Goal: Find specific page/section: Find specific page/section

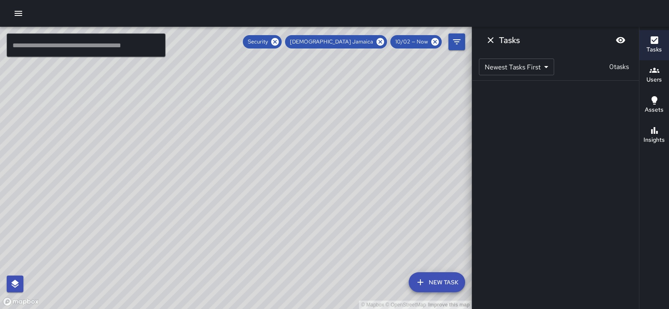
scroll to position [206, 0]
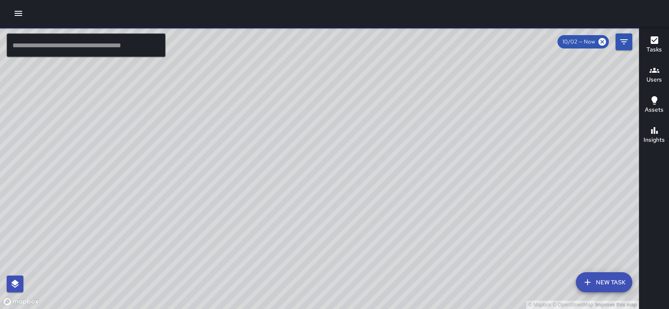
click at [623, 43] on icon "Filters" at bounding box center [623, 42] width 10 height 10
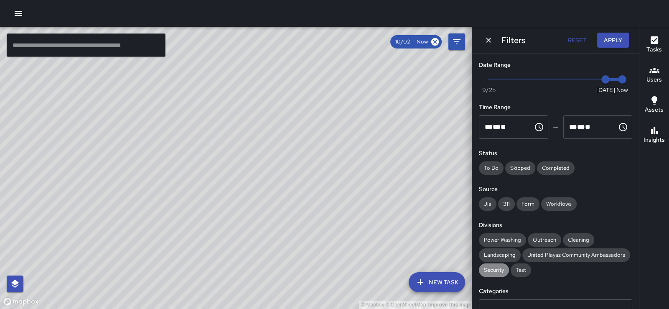
click at [499, 274] on span "Security" at bounding box center [494, 270] width 30 height 8
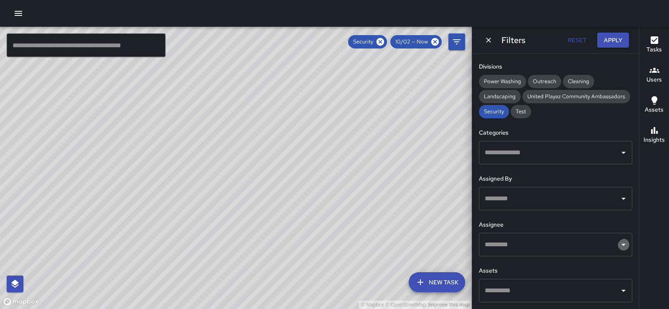
click at [618, 239] on icon "Open" at bounding box center [623, 244] width 10 height 10
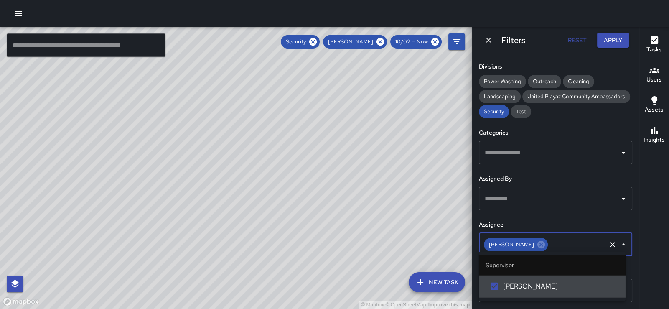
scroll to position [0, 0]
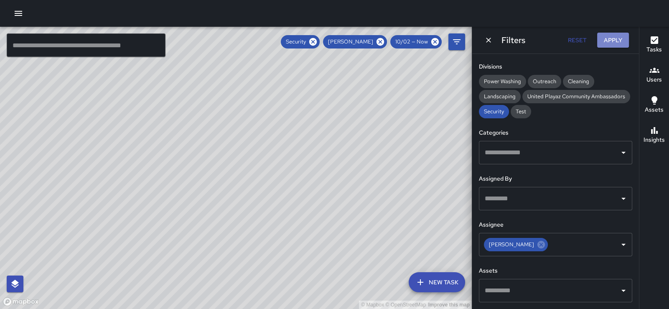
click at [614, 39] on button "Apply" at bounding box center [613, 40] width 32 height 15
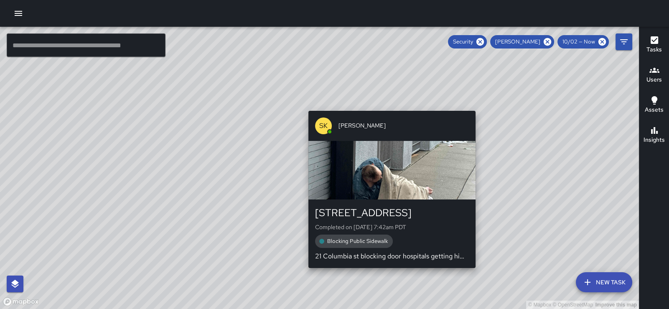
click at [388, 105] on div "© Mapbox © OpenStreetMap Improve this map SK [PERSON_NAME] [STREET_ADDRESS] Com…" at bounding box center [319, 168] width 638 height 282
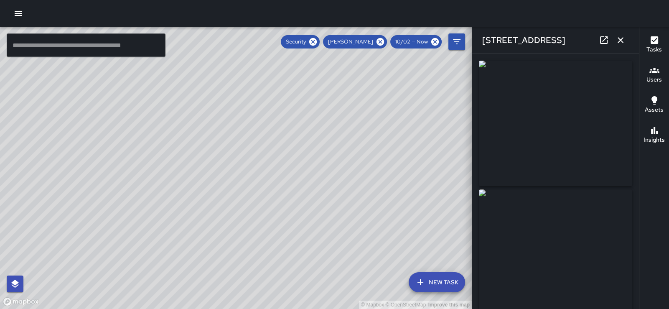
type input "**********"
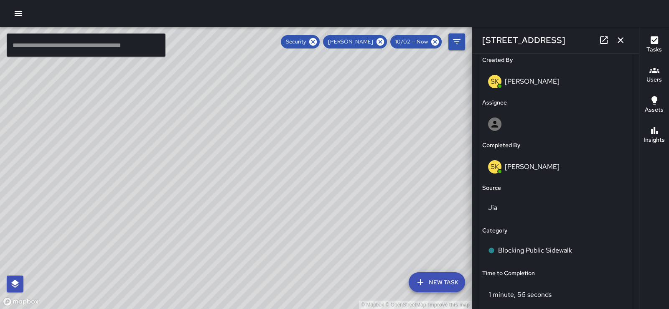
scroll to position [632, 0]
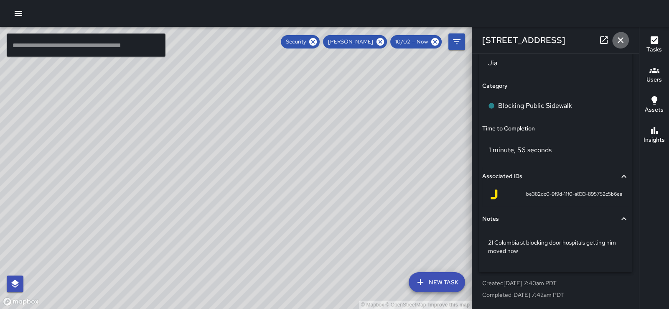
click at [617, 44] on icon "button" at bounding box center [620, 40] width 10 height 10
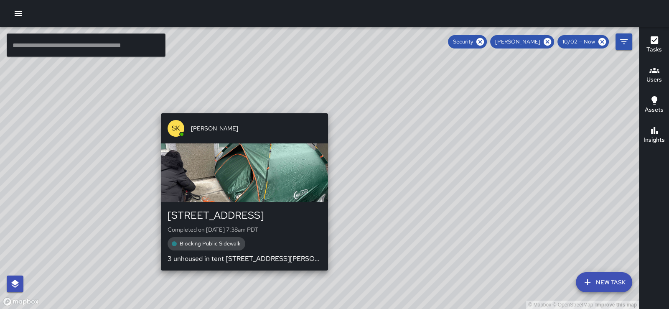
click at [323, 109] on div "© Mapbox © OpenStreetMap Improve this map SK [PERSON_NAME] [STREET_ADDRESS][PER…" at bounding box center [319, 168] width 638 height 282
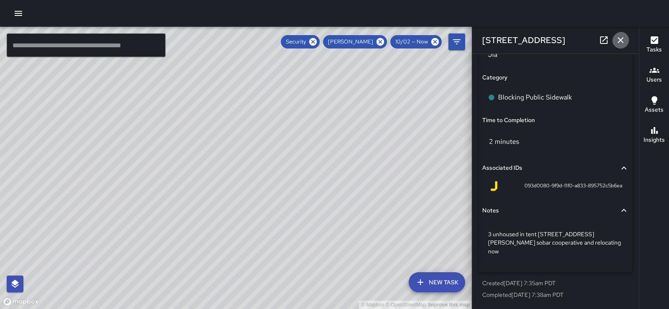
click at [620, 40] on icon "button" at bounding box center [620, 40] width 10 height 10
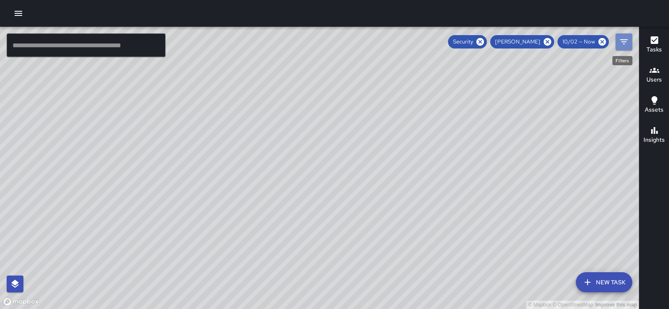
click at [621, 43] on icon "Filters" at bounding box center [623, 42] width 10 height 10
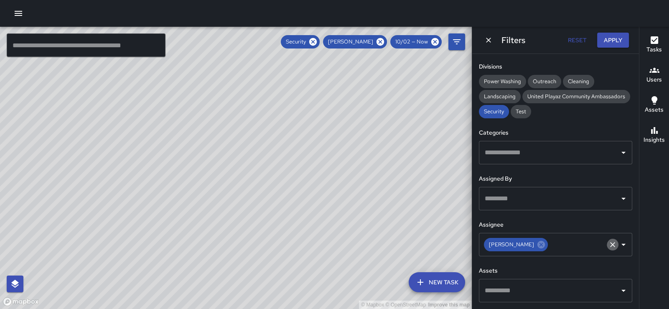
click at [608, 241] on icon "Clear" at bounding box center [612, 244] width 8 height 8
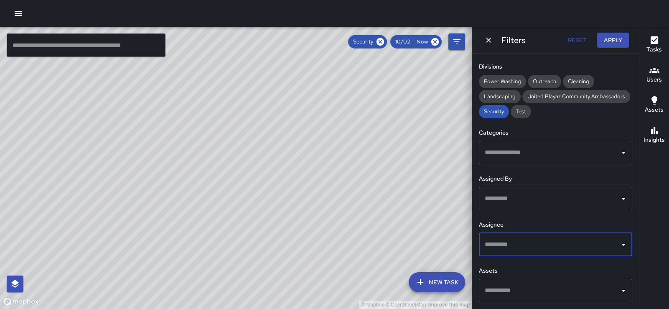
click at [618, 239] on icon "Open" at bounding box center [623, 244] width 10 height 10
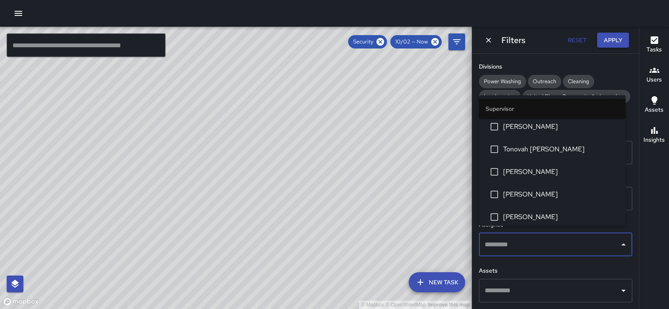
scroll to position [228, 0]
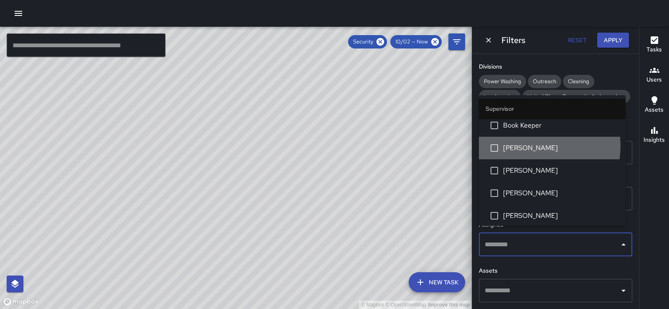
click at [531, 153] on span "[PERSON_NAME]" at bounding box center [561, 148] width 116 height 10
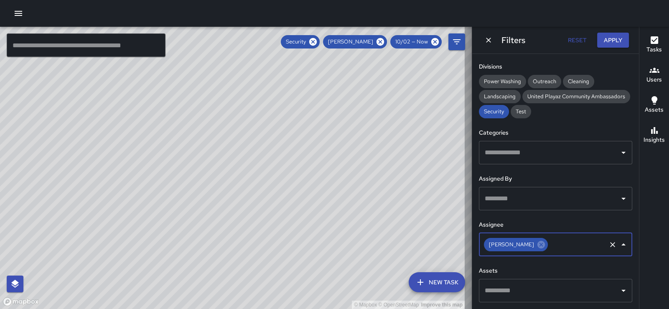
scroll to position [0, 0]
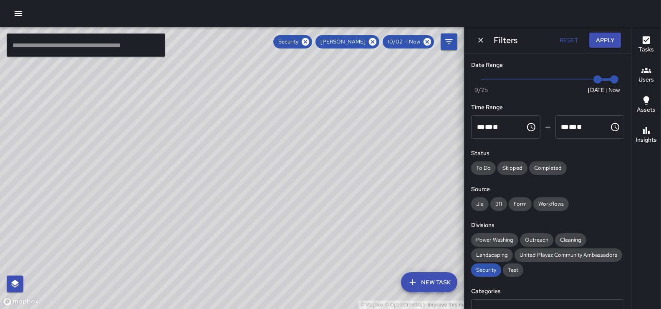
click at [634, 63] on div "© Mapbox © OpenStreetMap Improve this map ​ New Task Security Diego [GEOGRAPHIC…" at bounding box center [330, 168] width 661 height 282
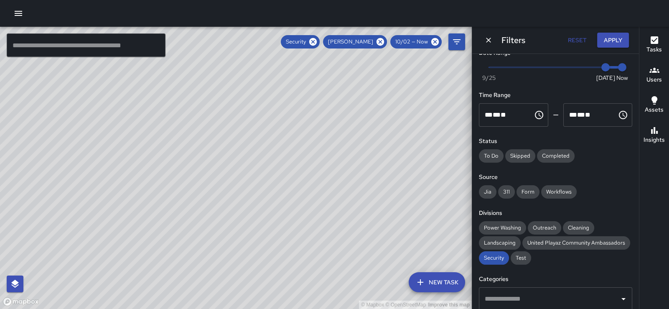
scroll to position [11, 0]
type input "*"
click at [588, 69] on span "Now [DATE] [DATE] 8:38 am" at bounding box center [555, 68] width 133 height 13
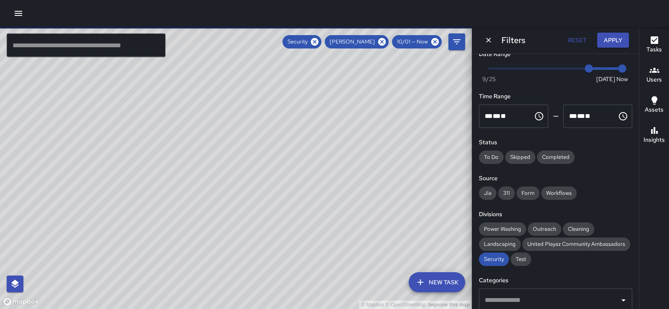
click at [609, 43] on button "Apply" at bounding box center [613, 40] width 32 height 15
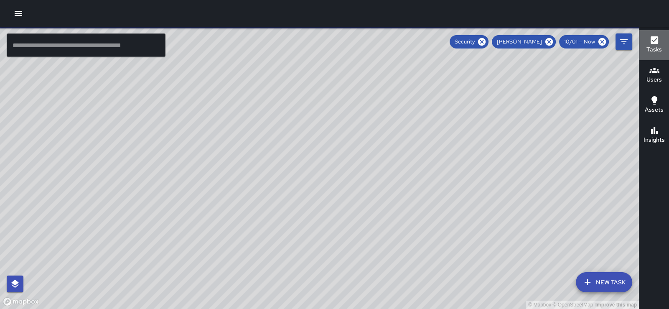
click at [651, 43] on icon "button" at bounding box center [654, 40] width 10 height 10
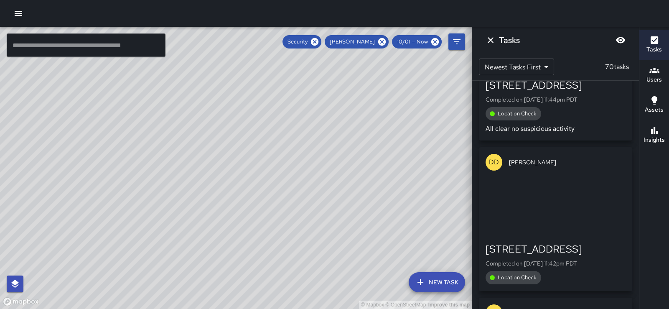
scroll to position [4890, 0]
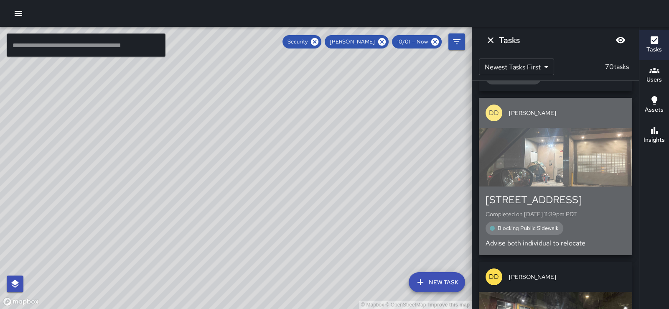
click at [554, 186] on div "button" at bounding box center [555, 157] width 153 height 58
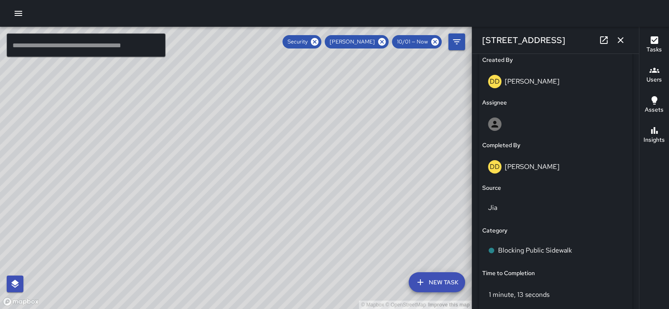
scroll to position [621, 0]
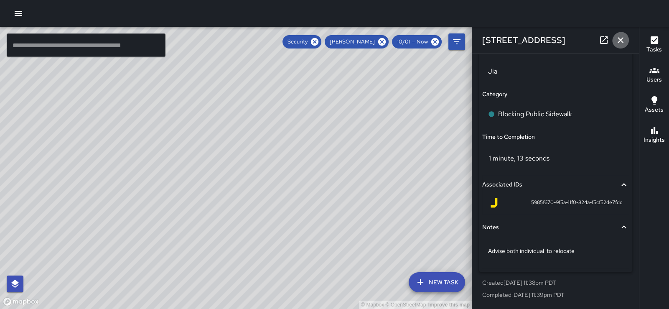
click at [620, 41] on icon "button" at bounding box center [620, 40] width 10 height 10
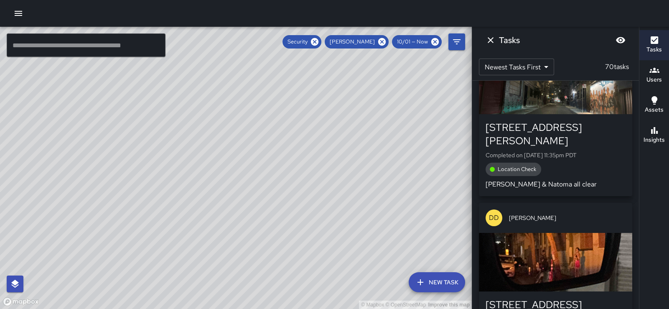
scroll to position [5490, 0]
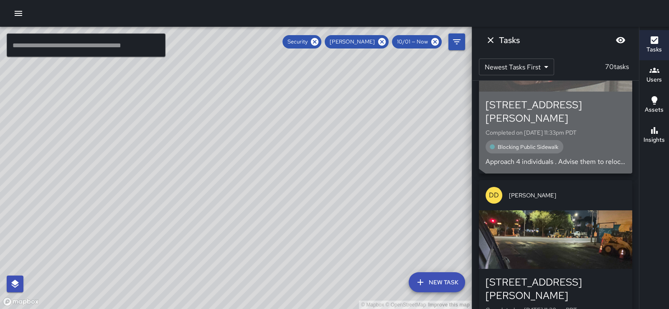
click at [567, 91] on div "button" at bounding box center [555, 62] width 153 height 58
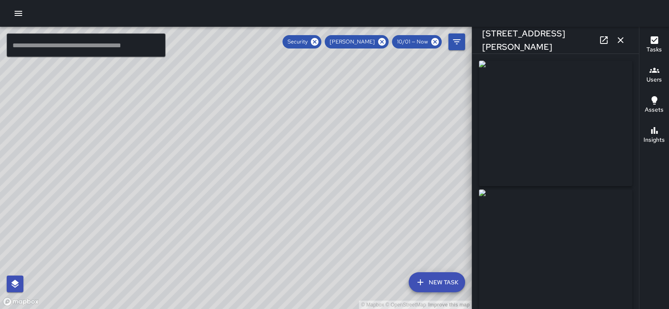
type input "**********"
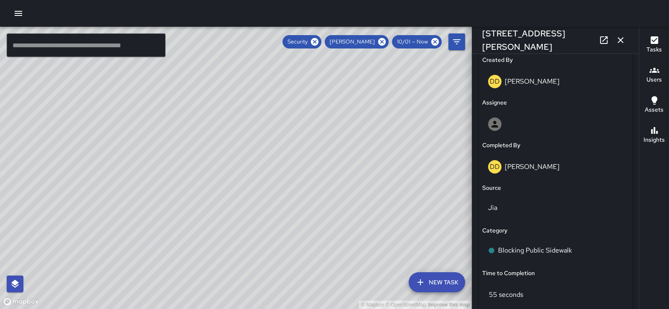
scroll to position [632, 0]
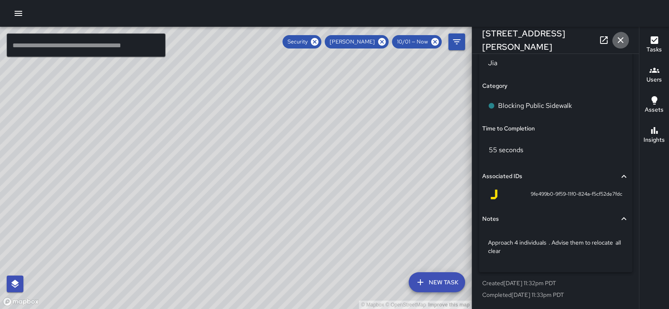
click at [618, 38] on icon "button" at bounding box center [620, 40] width 10 height 10
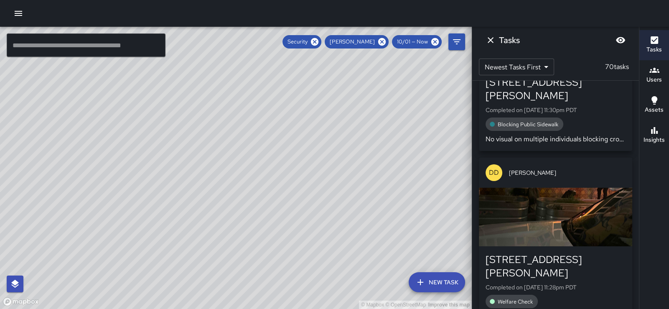
scroll to position [5889, 0]
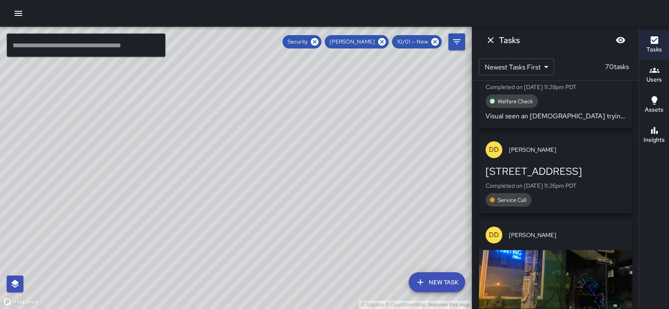
click at [611, 121] on p "Visual seen an [DEMOGRAPHIC_DATA] trying to wake up an [DEMOGRAPHIC_DATA] [DEMO…" at bounding box center [555, 116] width 140 height 10
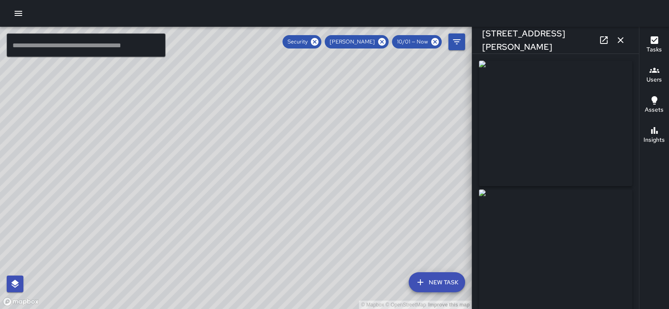
type input "**********"
click at [618, 41] on icon "button" at bounding box center [620, 40] width 6 height 6
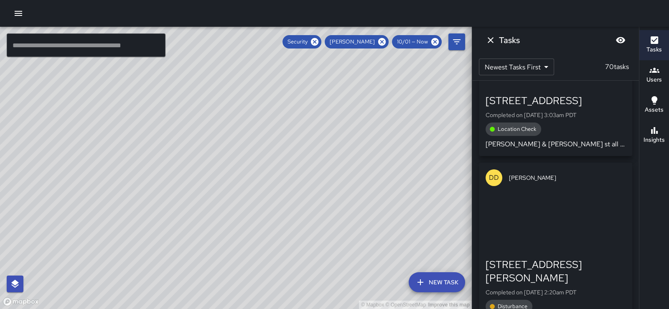
scroll to position [8891, 0]
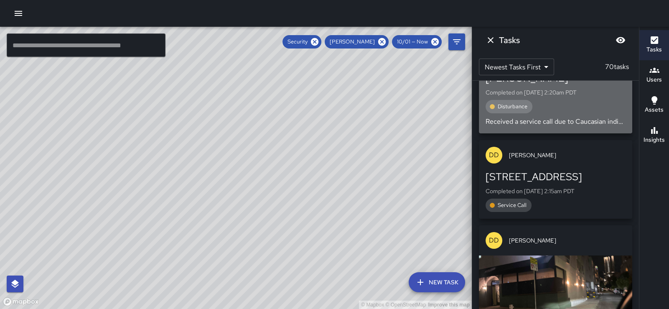
click at [609, 85] on div "[STREET_ADDRESS][PERSON_NAME]" at bounding box center [555, 71] width 140 height 27
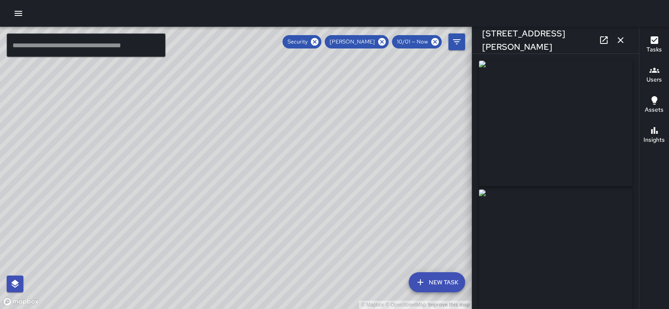
type input "**********"
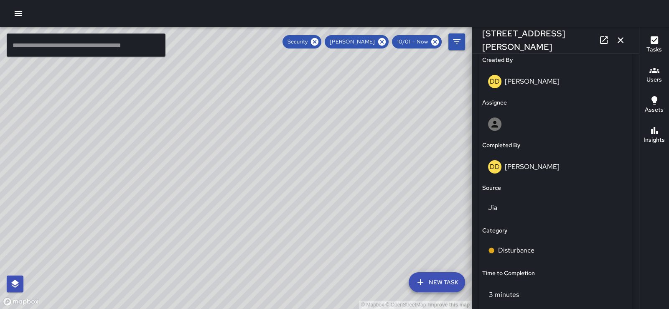
scroll to position [653, 0]
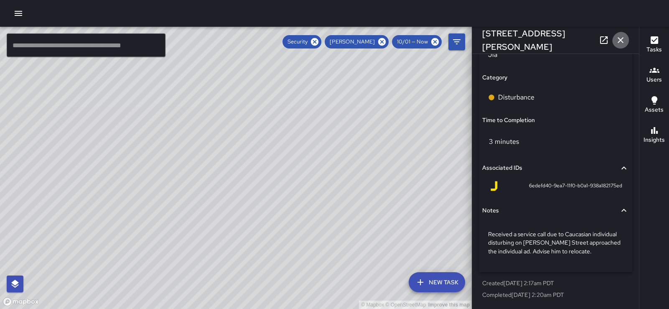
click at [618, 41] on icon "button" at bounding box center [620, 40] width 6 height 6
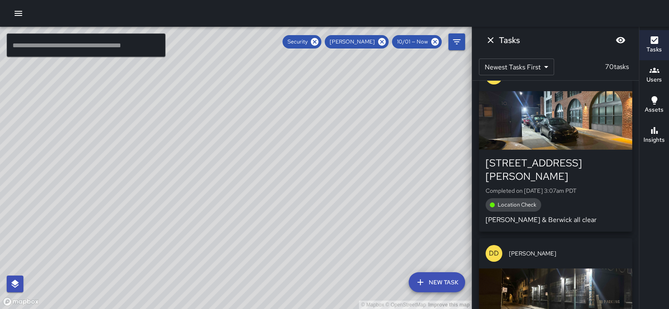
scroll to position [8075, 0]
